Goal: Transaction & Acquisition: Purchase product/service

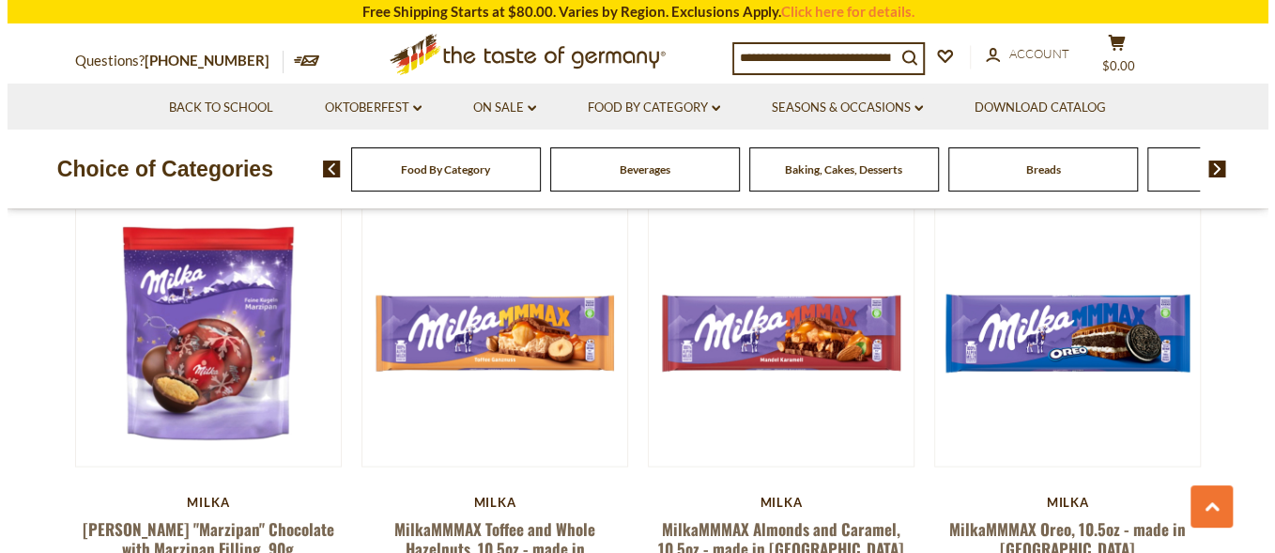
scroll to position [1591, 0]
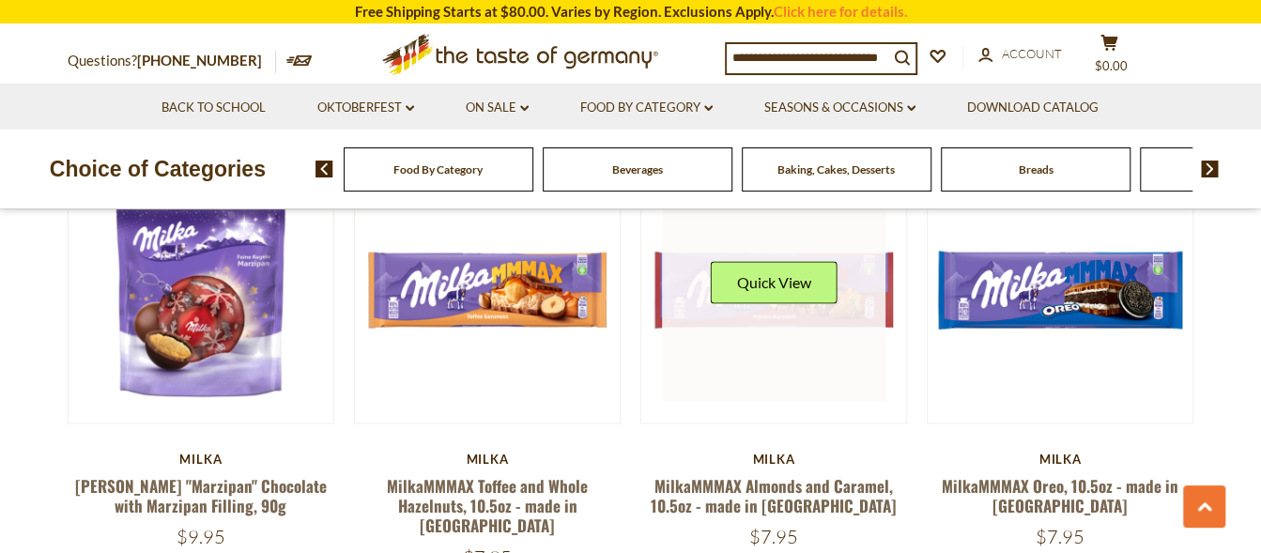
click at [822, 286] on div "Quick View" at bounding box center [774, 289] width 127 height 56
click at [764, 263] on button "Quick View" at bounding box center [774, 282] width 127 height 42
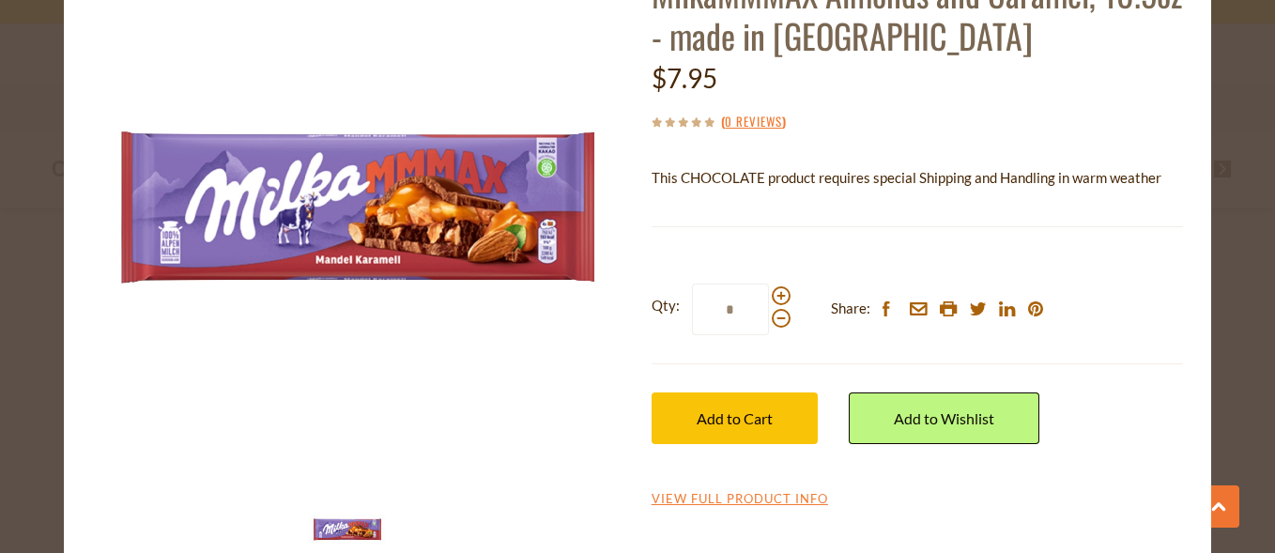
scroll to position [150, 0]
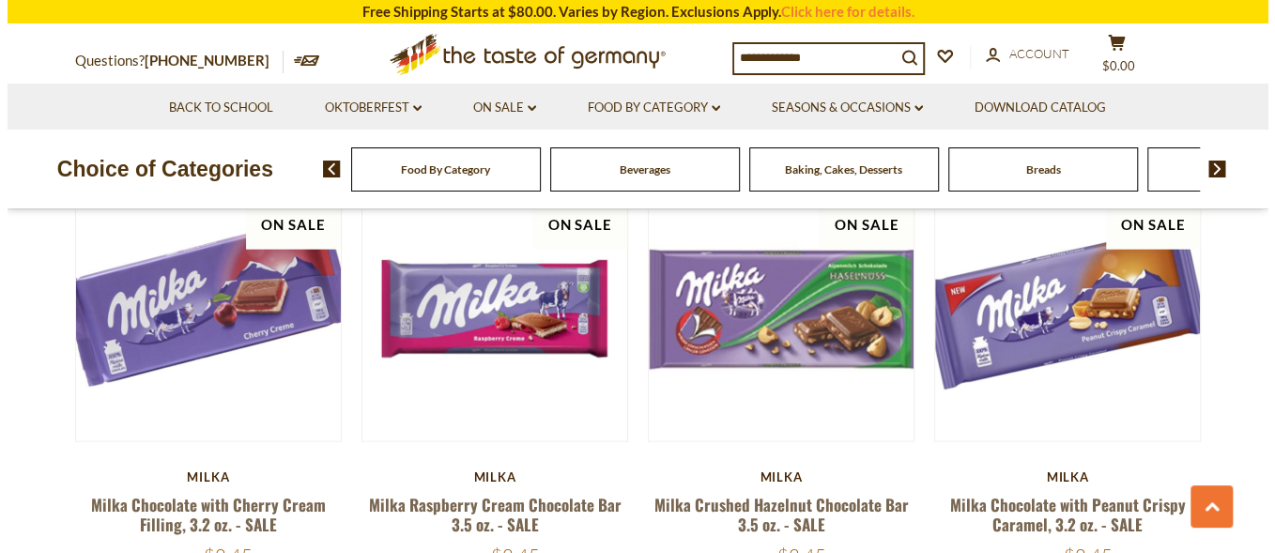
scroll to position [2047, 0]
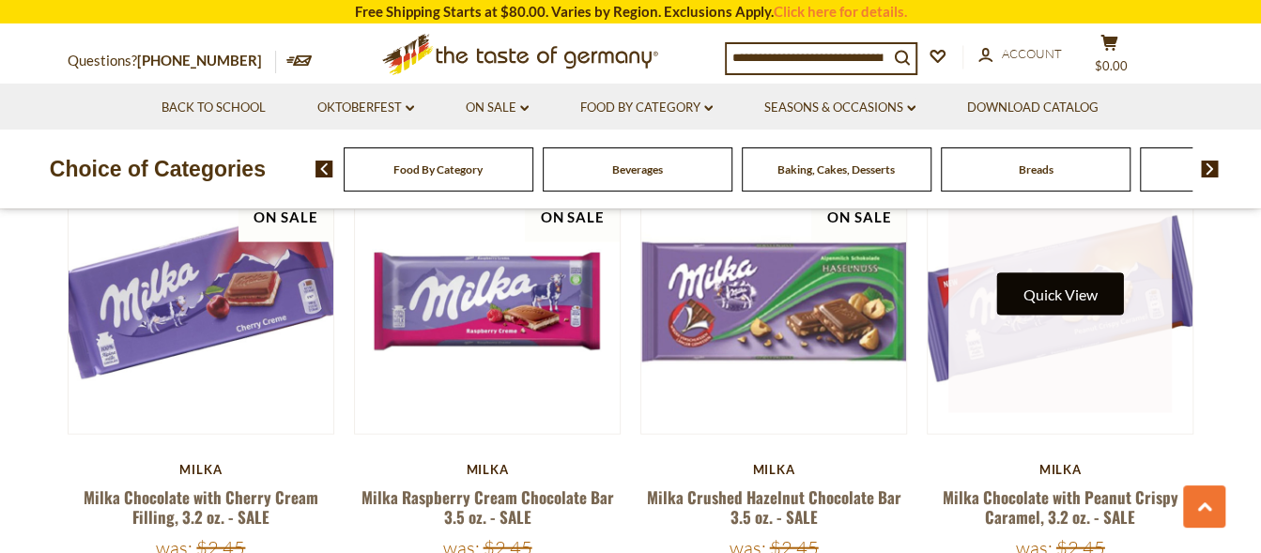
click at [1116, 273] on button "Quick View" at bounding box center [1060, 294] width 127 height 42
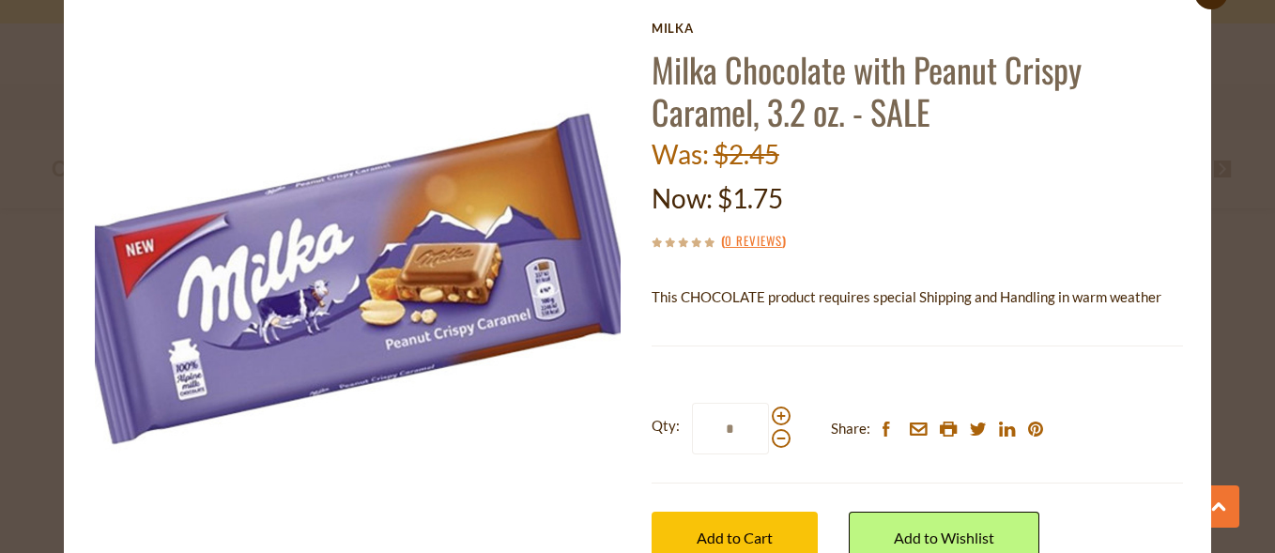
scroll to position [73, 0]
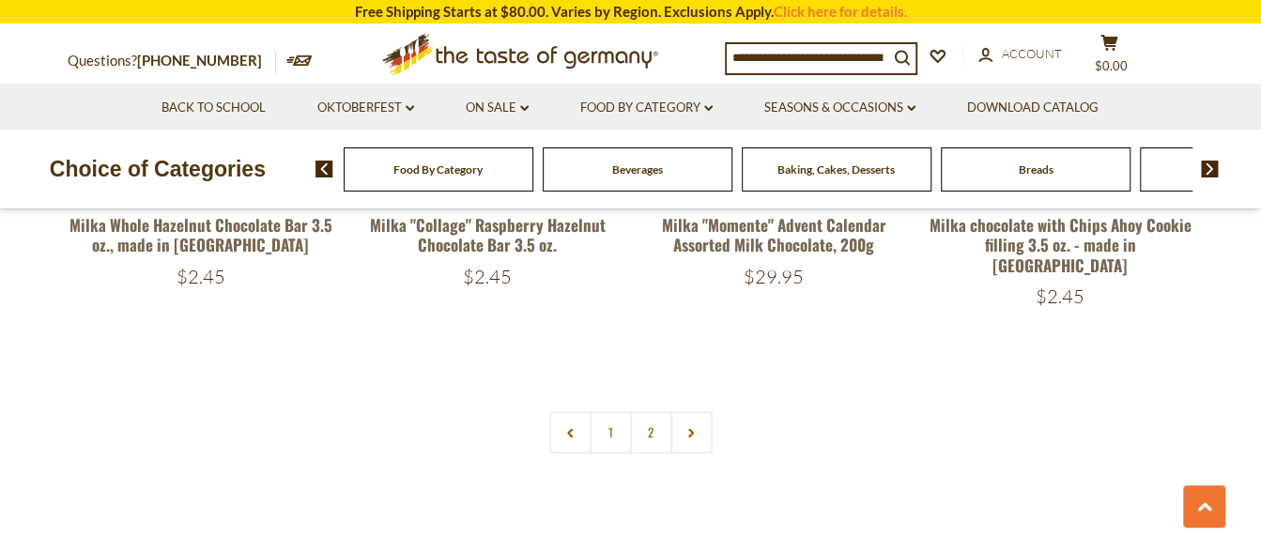
scroll to position [4286, 0]
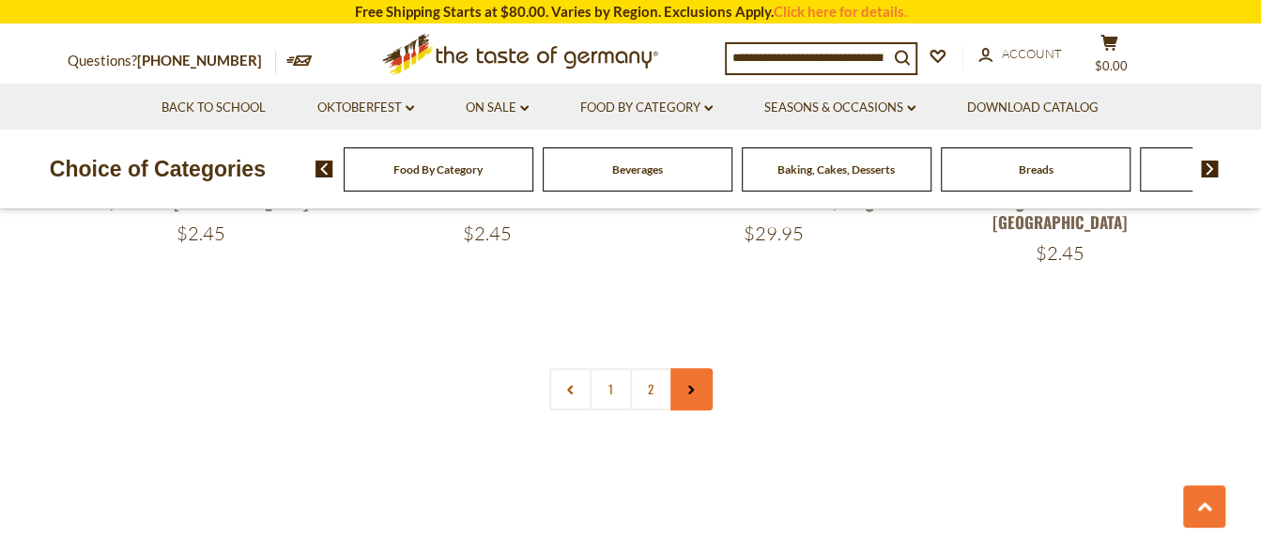
click at [687, 385] on icon at bounding box center [691, 389] width 11 height 9
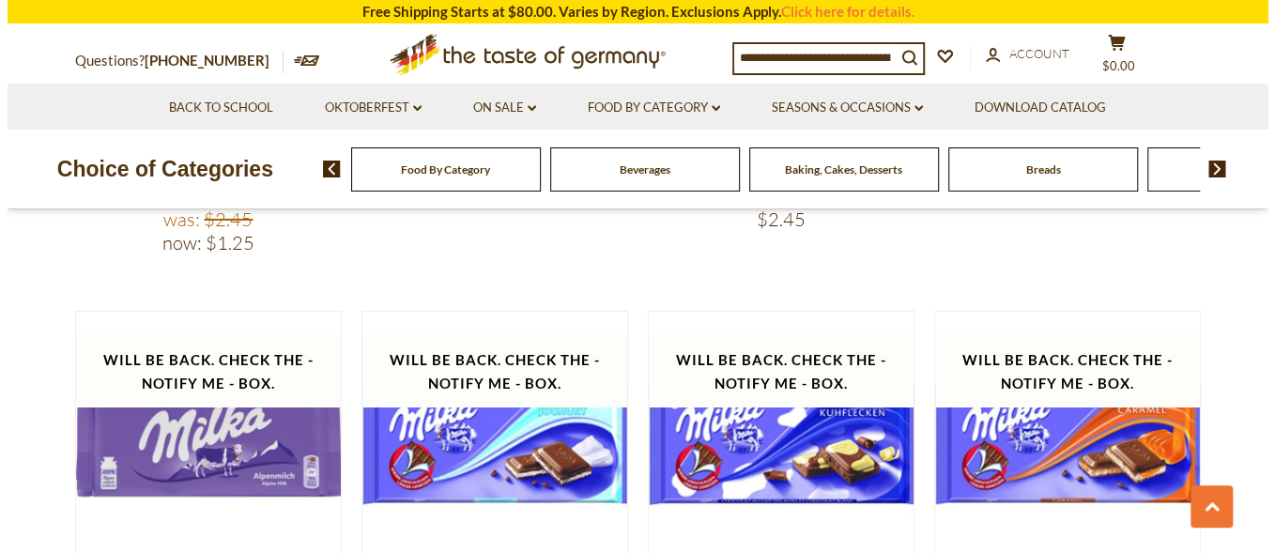
scroll to position [3382, 0]
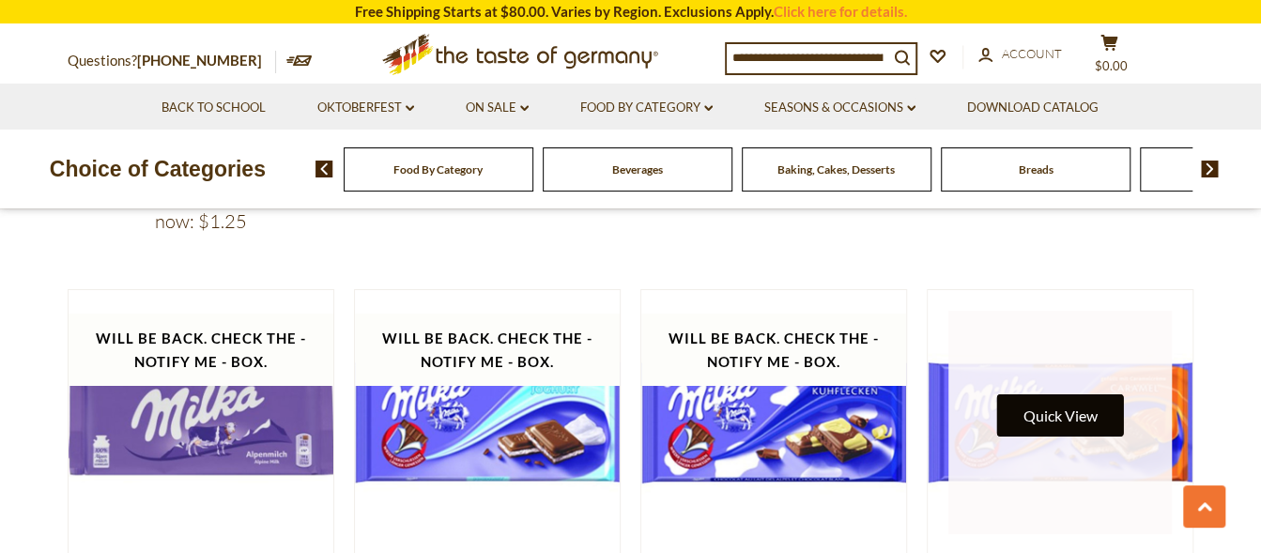
click at [1119, 394] on button "Quick View" at bounding box center [1060, 415] width 127 height 42
